Goal: Task Accomplishment & Management: Manage account settings

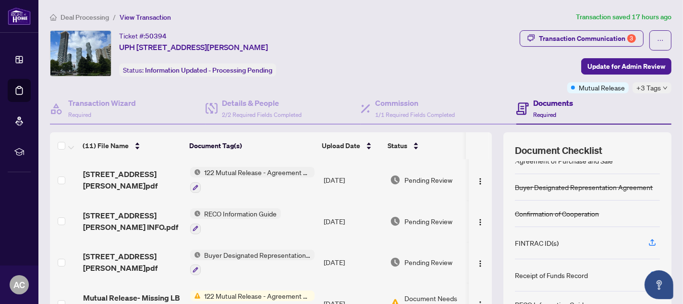
click at [233, 172] on span "122 Mutual Release - Agreement of Purchase and Sale" at bounding box center [258, 172] width 114 height 11
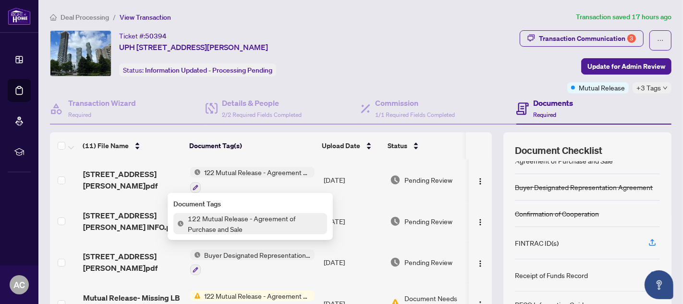
scroll to position [89, 0]
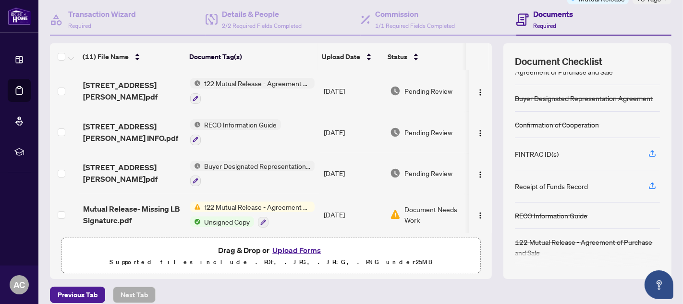
click at [288, 249] on button "Upload Forms" at bounding box center [296, 250] width 54 height 12
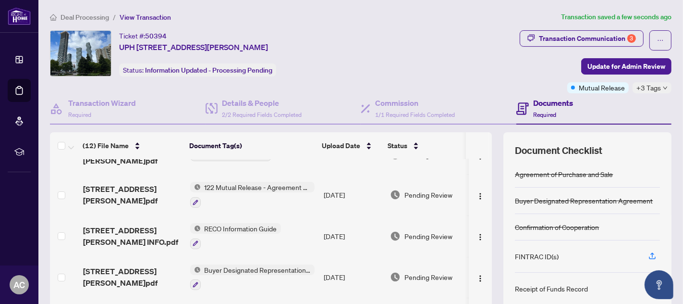
scroll to position [0, 0]
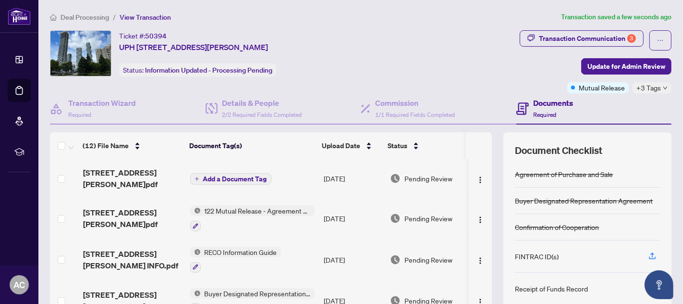
click at [233, 176] on span "Add a Document Tag" at bounding box center [235, 178] width 64 height 7
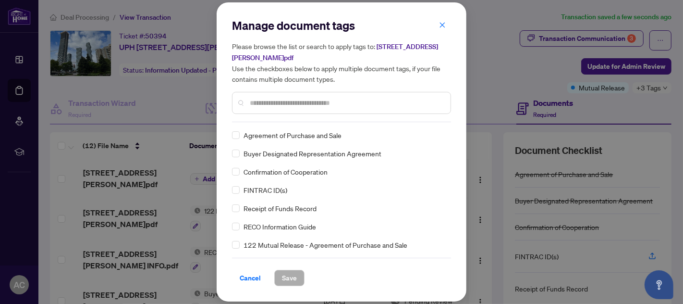
click at [273, 105] on input "text" at bounding box center [346, 103] width 193 height 11
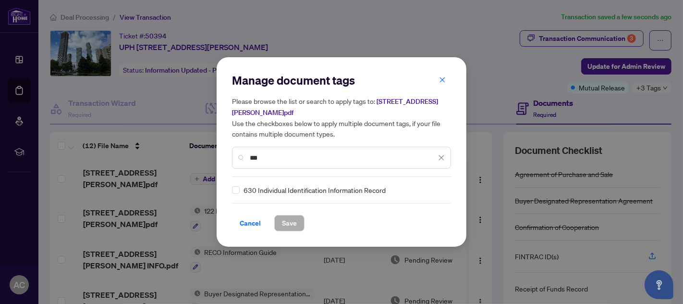
type input "***"
click at [291, 221] on span "Save" at bounding box center [289, 222] width 15 height 15
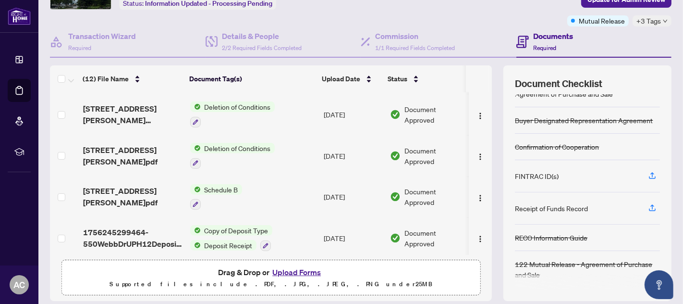
scroll to position [97, 0]
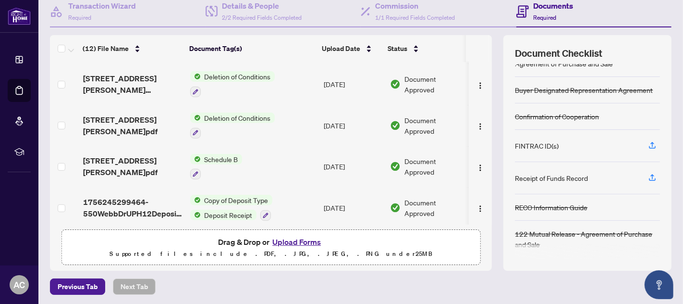
click at [298, 239] on button "Upload Forms" at bounding box center [296, 241] width 54 height 12
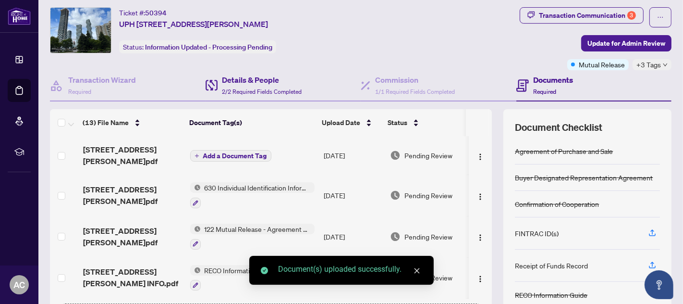
scroll to position [8, 0]
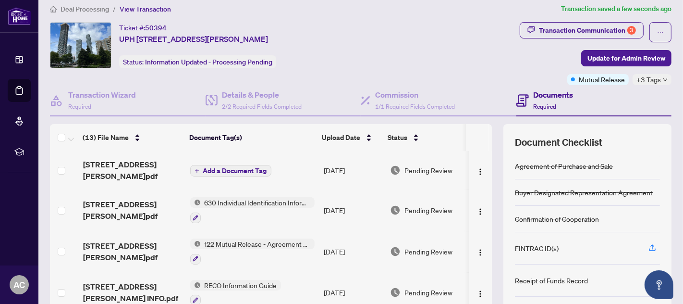
click at [239, 167] on span "Add a Document Tag" at bounding box center [235, 170] width 64 height 7
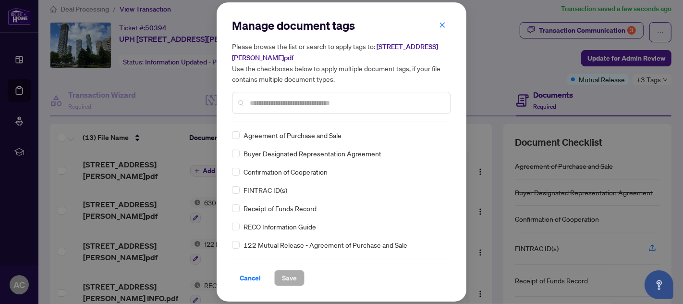
click at [284, 101] on input "text" at bounding box center [346, 103] width 193 height 11
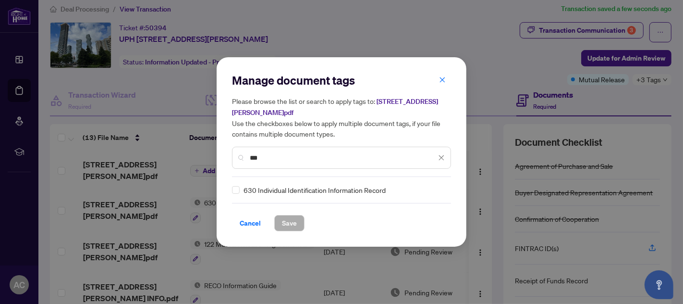
type input "***"
click at [284, 220] on span "Save" at bounding box center [289, 222] width 15 height 15
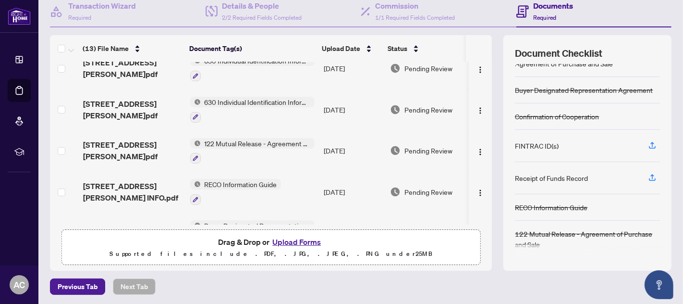
scroll to position [0, 0]
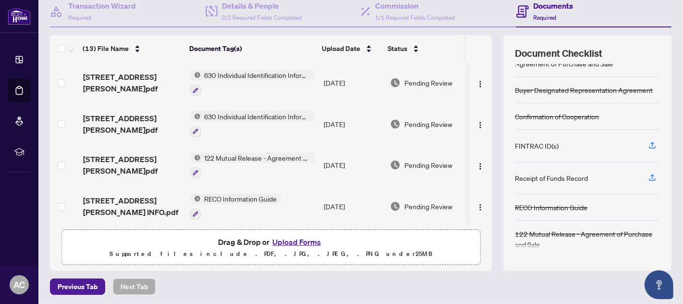
click at [294, 241] on button "Upload Forms" at bounding box center [296, 241] width 54 height 12
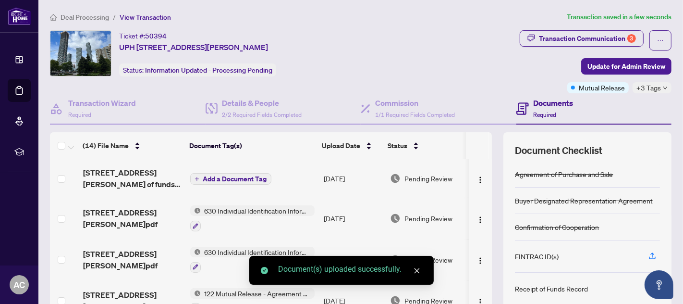
click at [225, 176] on span "Add a Document Tag" at bounding box center [235, 178] width 64 height 7
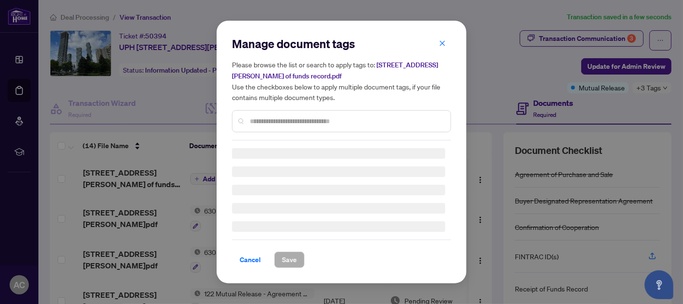
click at [292, 128] on div "Manage document tags Please browse the list or search to apply tags to: 550 [PE…" at bounding box center [341, 152] width 219 height 232
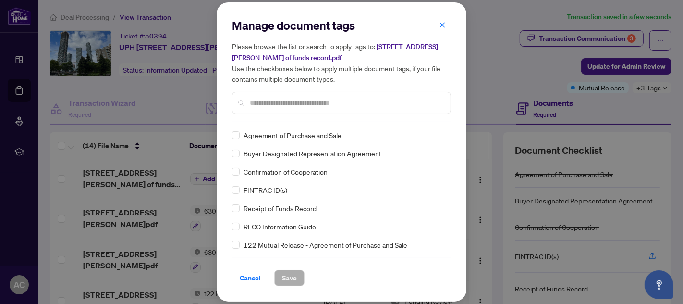
click at [281, 108] on input "text" at bounding box center [346, 103] width 193 height 11
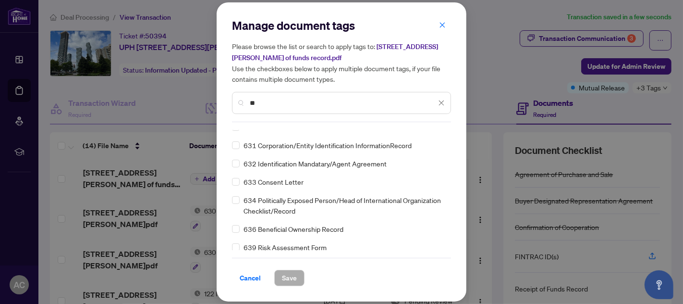
scroll to position [11, 0]
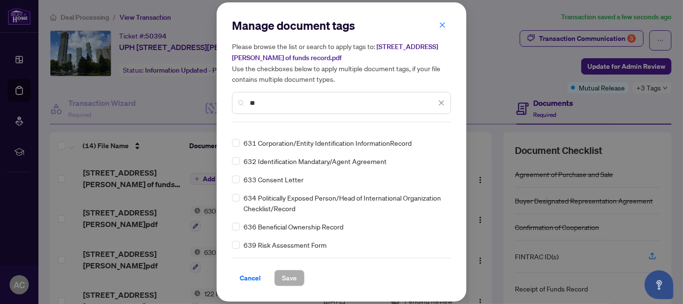
type input "*"
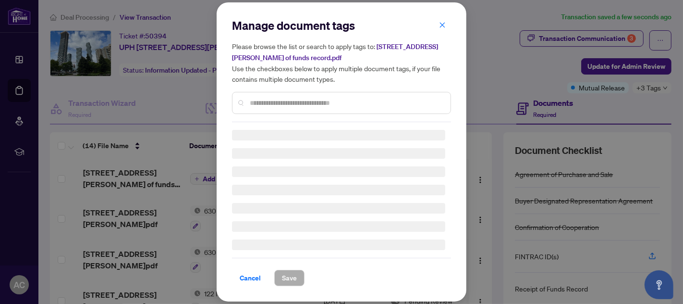
scroll to position [0, 0]
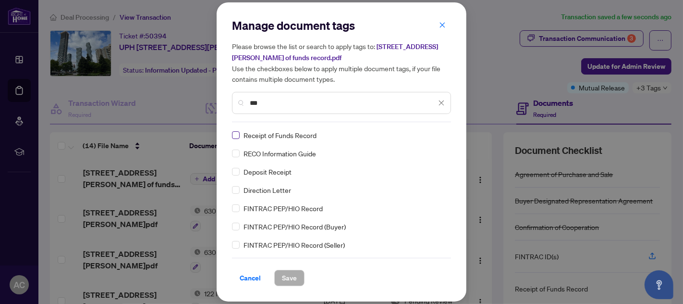
type input "***"
click at [282, 277] on span "Save" at bounding box center [289, 277] width 15 height 15
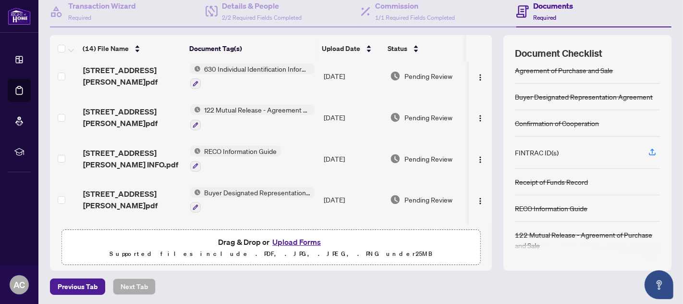
scroll to position [8, 0]
click at [648, 147] on icon "button" at bounding box center [652, 150] width 9 height 9
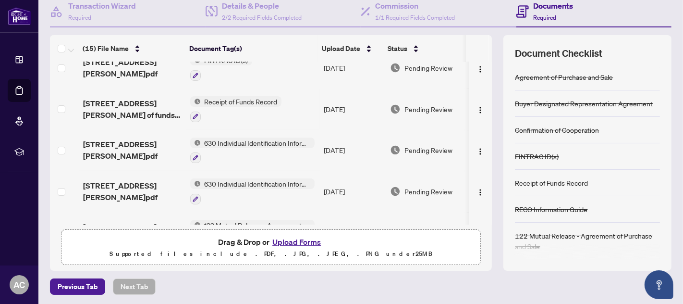
scroll to position [0, 0]
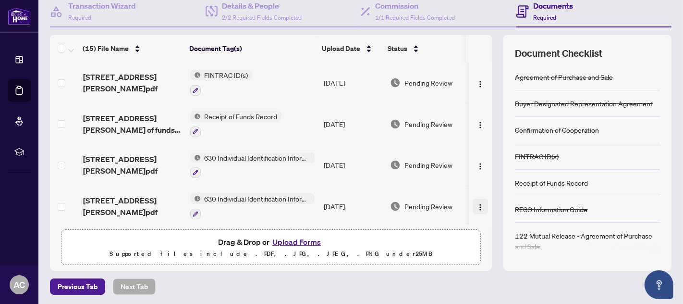
click at [477, 203] on img "button" at bounding box center [481, 207] width 8 height 8
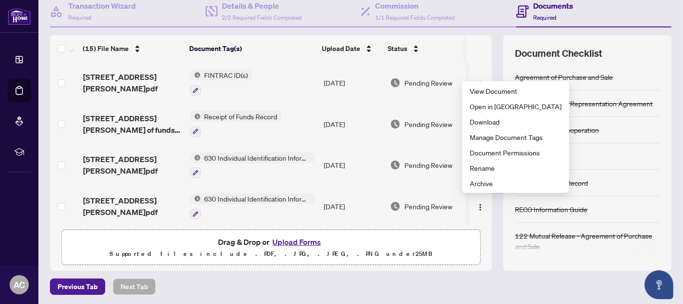
click at [489, 42] on th at bounding box center [490, 48] width 3 height 27
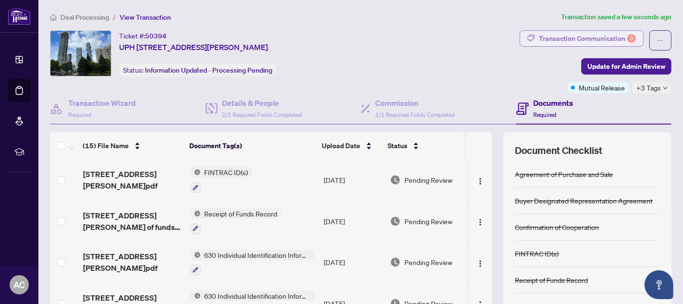
click at [599, 35] on div "Transaction Communication 3" at bounding box center [587, 38] width 97 height 15
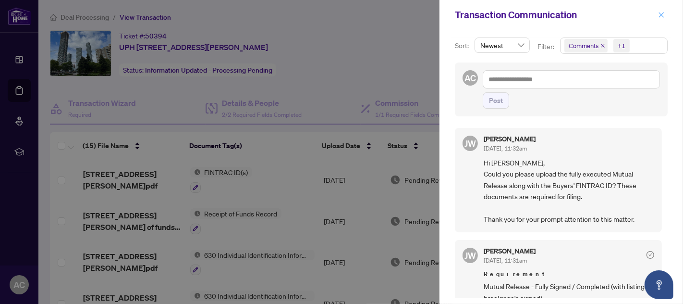
click at [661, 13] on icon "close" at bounding box center [661, 15] width 7 height 7
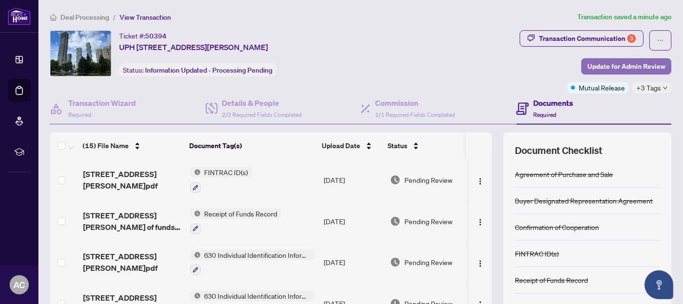
click at [613, 63] on span "Update for Admin Review" at bounding box center [626, 66] width 78 height 15
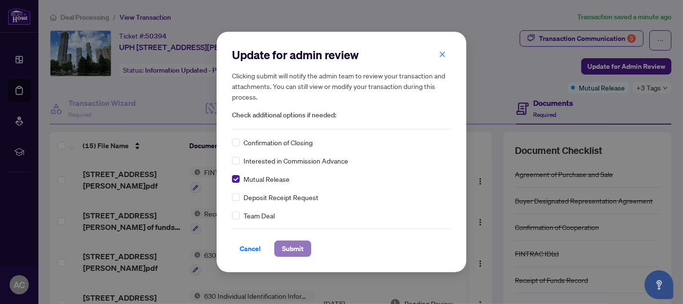
click at [293, 245] on span "Submit" at bounding box center [293, 248] width 22 height 15
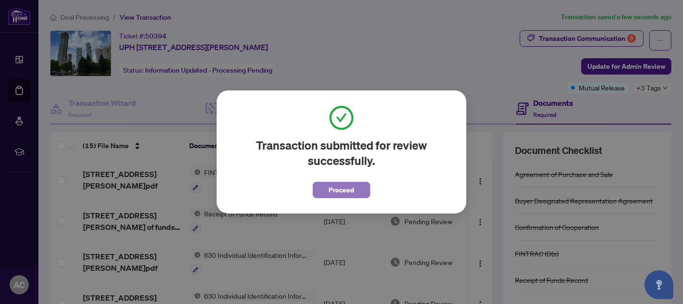
click at [337, 190] on span "Proceed" at bounding box center [341, 189] width 25 height 15
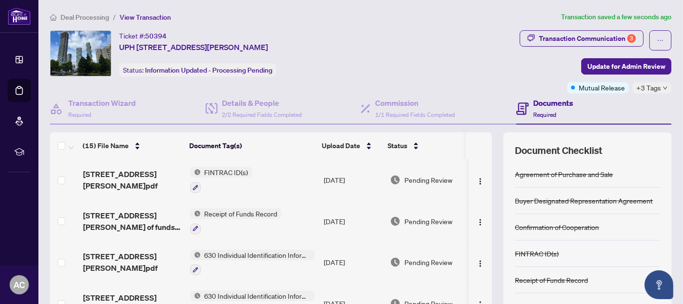
scroll to position [89, 0]
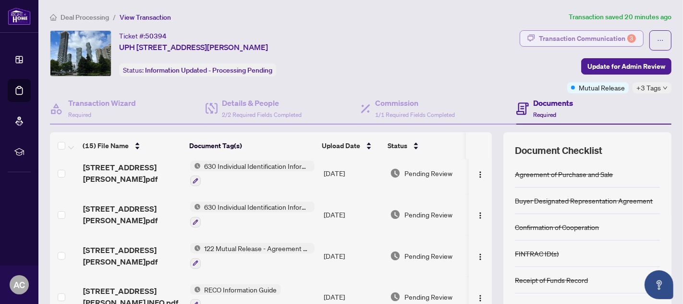
click at [573, 36] on div "Transaction Communication 3" at bounding box center [587, 38] width 97 height 15
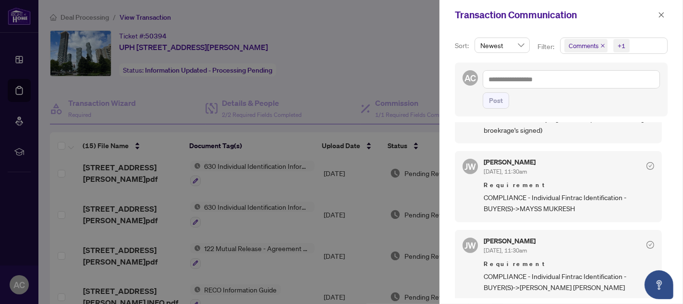
scroll to position [1, 0]
click at [516, 43] on span "Newest" at bounding box center [502, 45] width 44 height 14
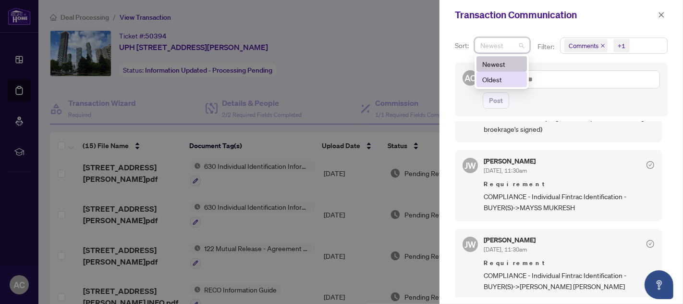
click at [501, 78] on div "Oldest" at bounding box center [501, 79] width 39 height 11
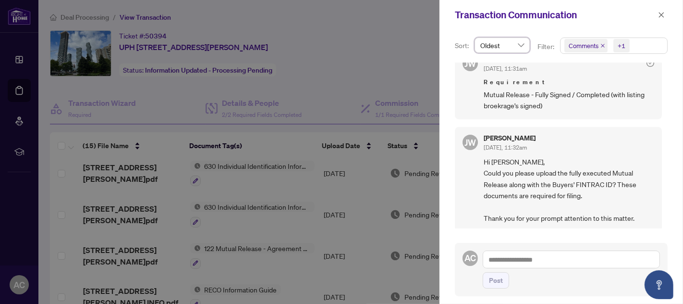
scroll to position [0, 0]
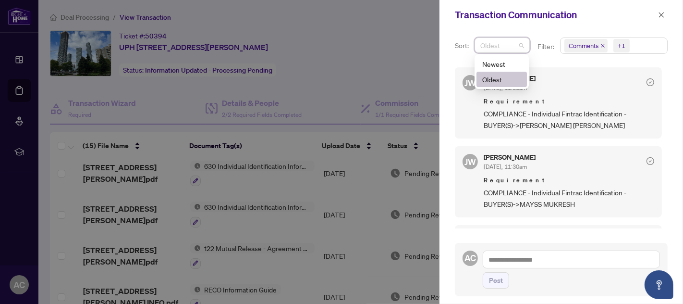
click at [521, 41] on span "Oldest" at bounding box center [502, 45] width 44 height 14
click at [501, 60] on div "Newest" at bounding box center [501, 64] width 39 height 11
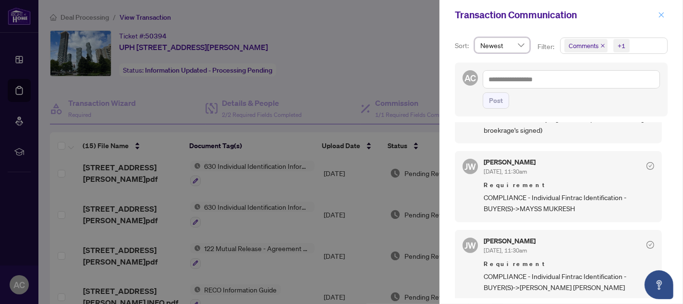
click at [662, 11] on span "button" at bounding box center [661, 14] width 7 height 15
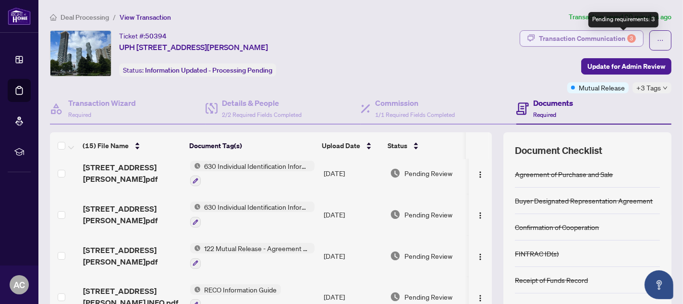
click at [627, 37] on div "3" at bounding box center [631, 38] width 9 height 9
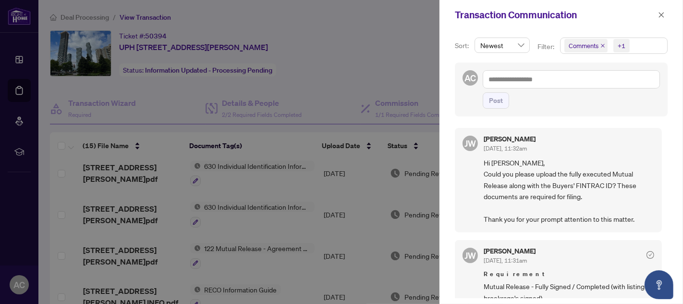
click at [575, 48] on span "Comments" at bounding box center [584, 46] width 30 height 10
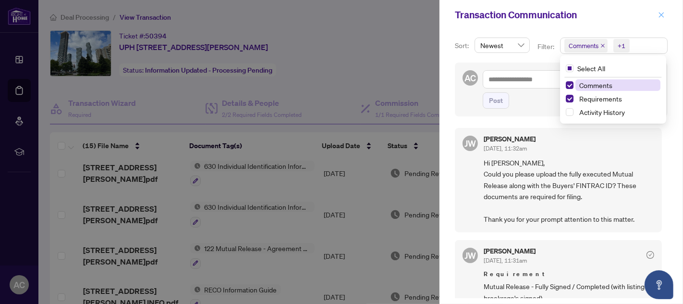
click at [661, 15] on icon "close" at bounding box center [661, 14] width 5 height 5
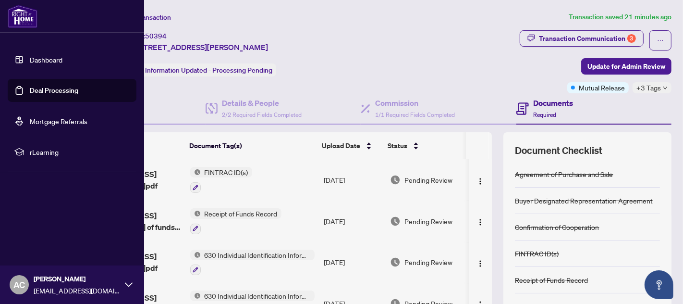
click at [68, 86] on link "Deal Processing" at bounding box center [54, 90] width 49 height 9
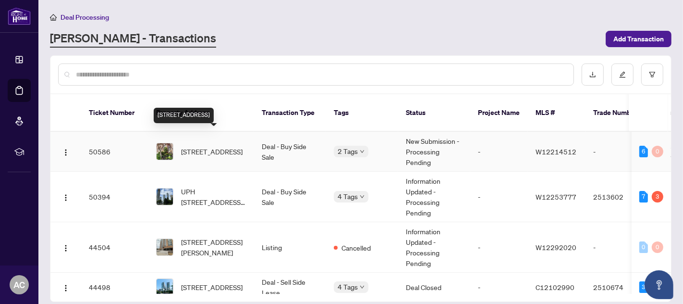
click at [215, 146] on span "7-3140 Fifth Line, Mississauga, Ontario L5L 1A2, Canada" at bounding box center [211, 151] width 61 height 11
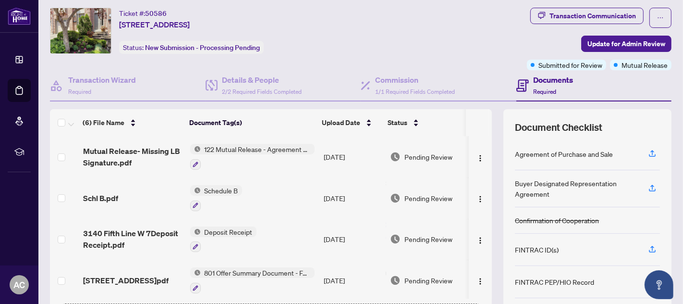
scroll to position [8, 0]
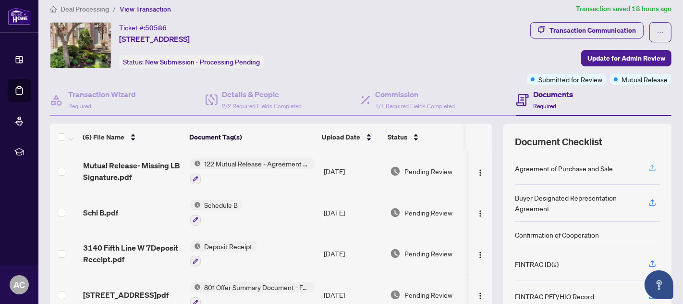
click at [648, 166] on icon "button" at bounding box center [652, 167] width 9 height 9
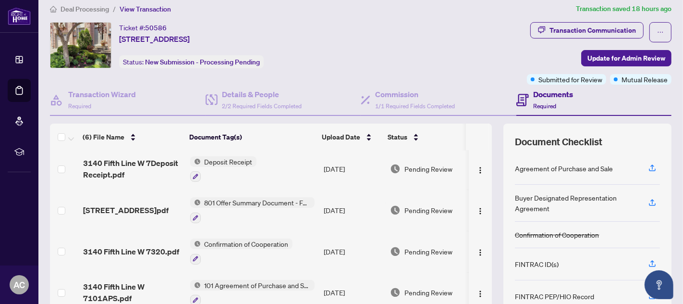
scroll to position [97, 0]
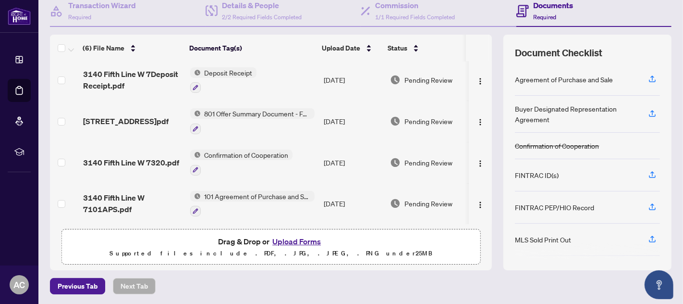
click at [259, 193] on span "101 Agreement of Purchase and Sale - Condominium Resale" at bounding box center [258, 196] width 114 height 11
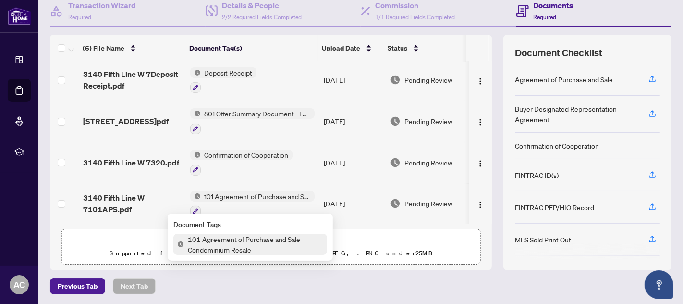
click at [239, 239] on span "101 Agreement of Purchase and Sale - Condominium Resale" at bounding box center [255, 243] width 143 height 21
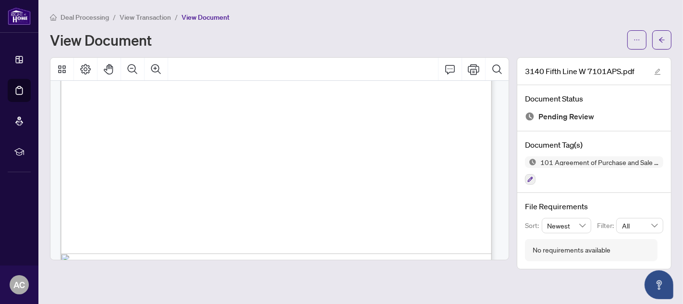
scroll to position [3841, 0]
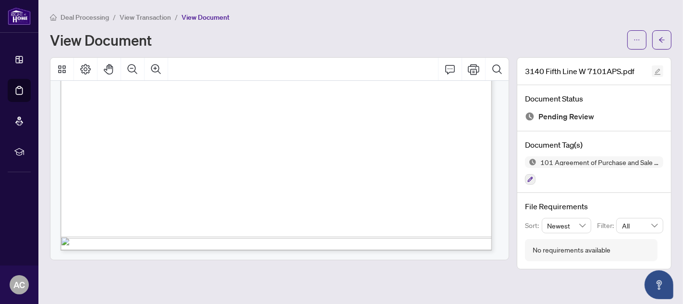
click at [659, 69] on icon "edit" at bounding box center [657, 71] width 7 height 7
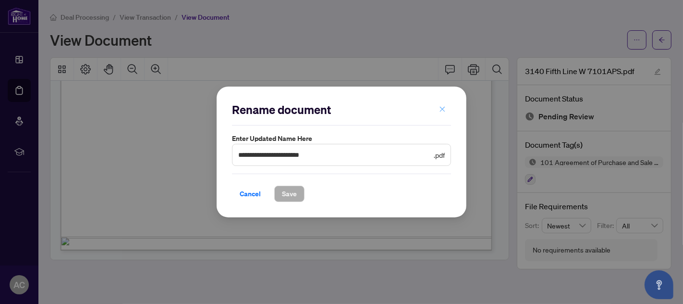
click at [443, 108] on icon "close" at bounding box center [442, 109] width 7 height 7
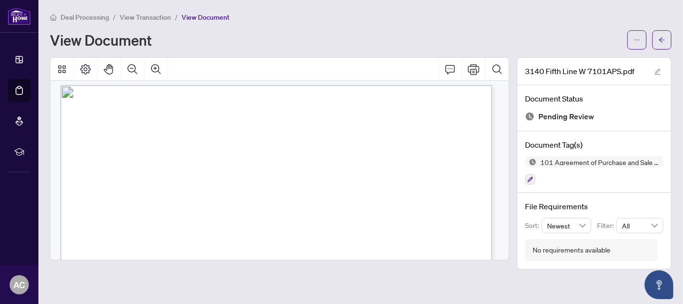
scroll to position [0, 0]
click at [664, 37] on icon "arrow-left" at bounding box center [662, 40] width 7 height 7
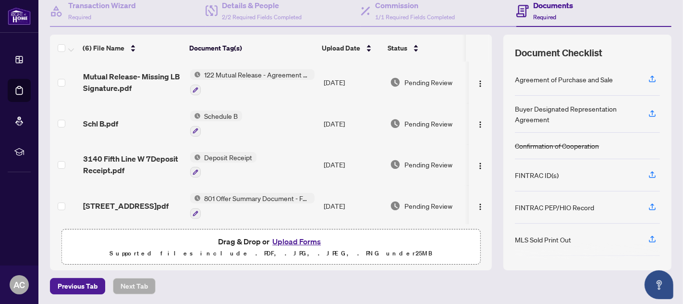
scroll to position [8, 0]
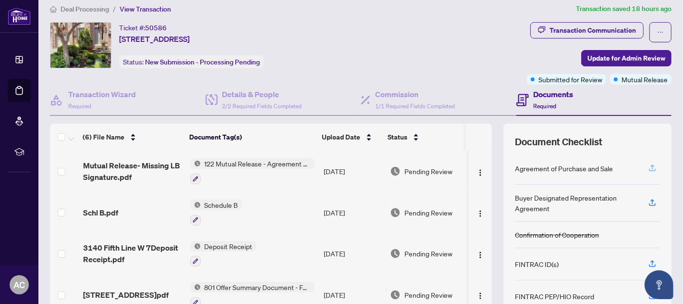
click at [648, 167] on icon "button" at bounding box center [652, 167] width 9 height 9
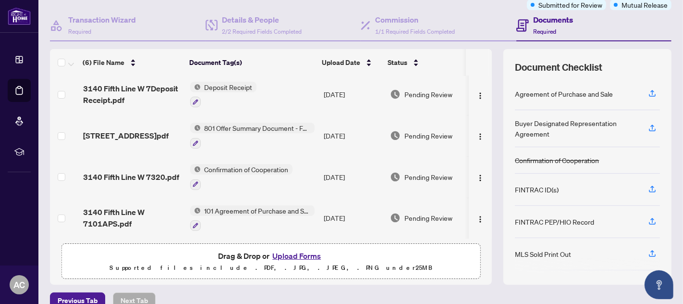
scroll to position [97, 0]
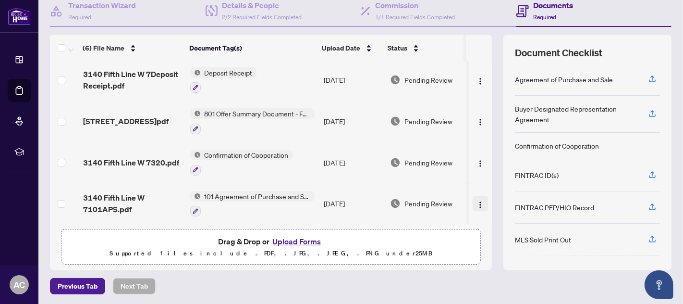
click at [477, 201] on img "button" at bounding box center [481, 205] width 8 height 8
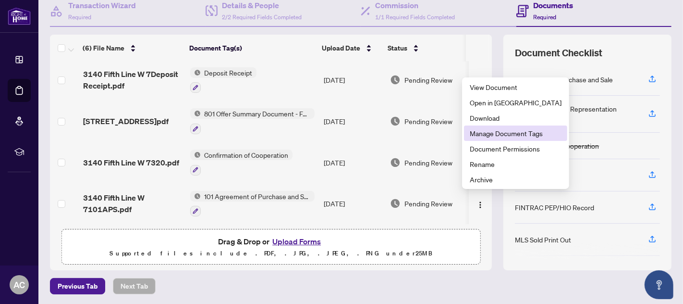
click at [513, 135] on span "Manage Document Tags" at bounding box center [516, 133] width 92 height 11
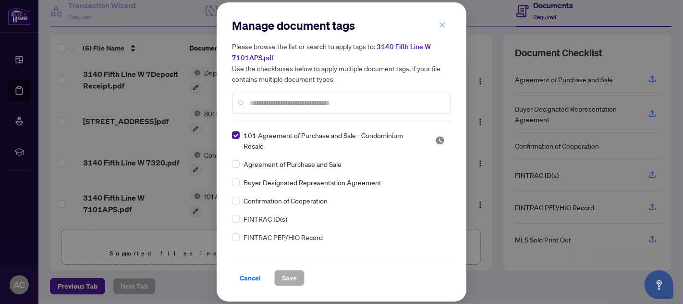
click at [441, 23] on icon "close" at bounding box center [442, 25] width 7 height 7
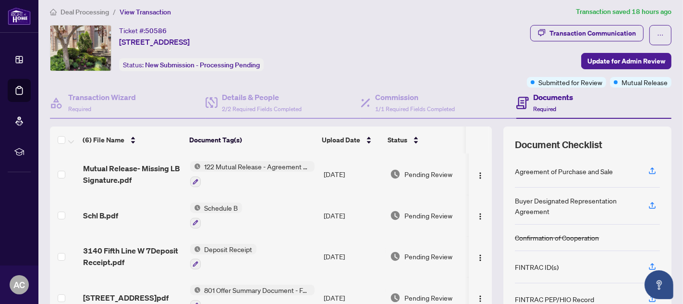
scroll to position [0, 0]
